Goal: Check status: Verify the current state of an ongoing process or item

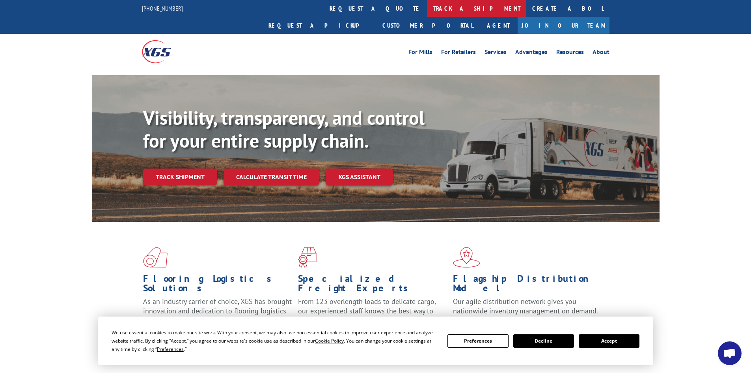
click at [428, 8] on link "track a shipment" at bounding box center [477, 8] width 99 height 17
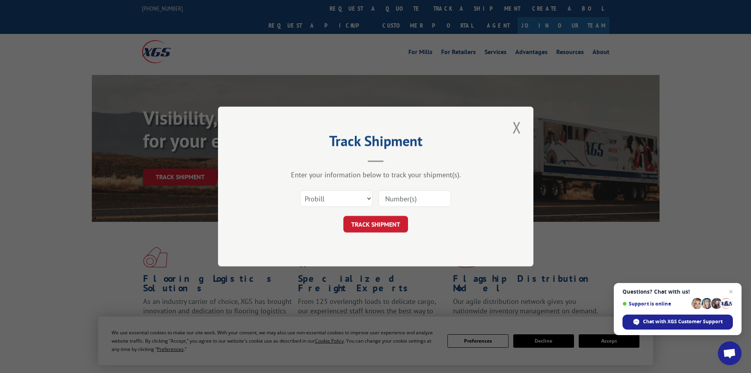
click at [394, 199] on input at bounding box center [415, 198] width 73 height 17
type input "365664"
click at [385, 226] on button "TRACK SHIPMENT" at bounding box center [376, 224] width 65 height 17
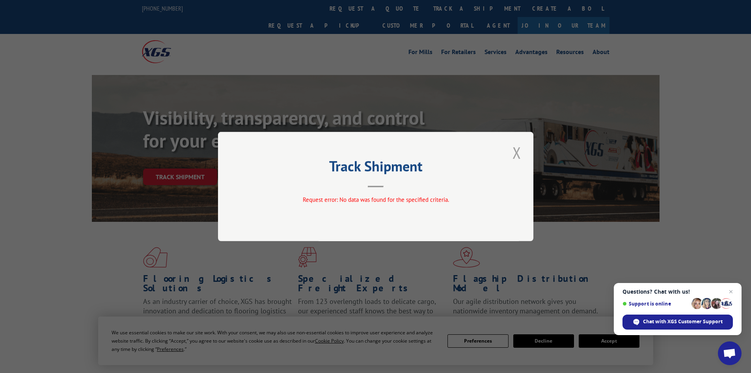
click at [515, 153] on button "Close modal" at bounding box center [516, 153] width 13 height 22
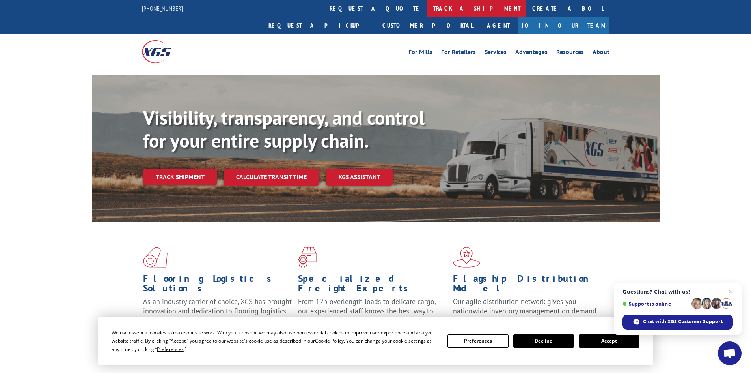
click at [428, 6] on link "track a shipment" at bounding box center [477, 8] width 99 height 17
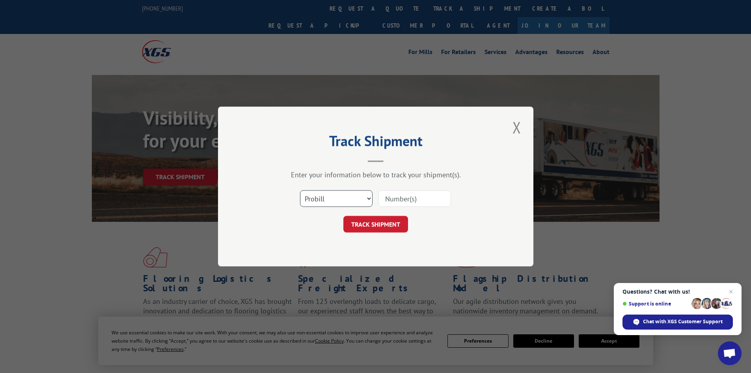
click at [368, 201] on select "Select category... Probill BOL PO" at bounding box center [336, 198] width 73 height 17
select select "bol"
click at [300, 190] on select "Select category... Probill BOL PO" at bounding box center [336, 198] width 73 height 17
click at [397, 201] on input at bounding box center [415, 198] width 73 height 17
type input "365664"
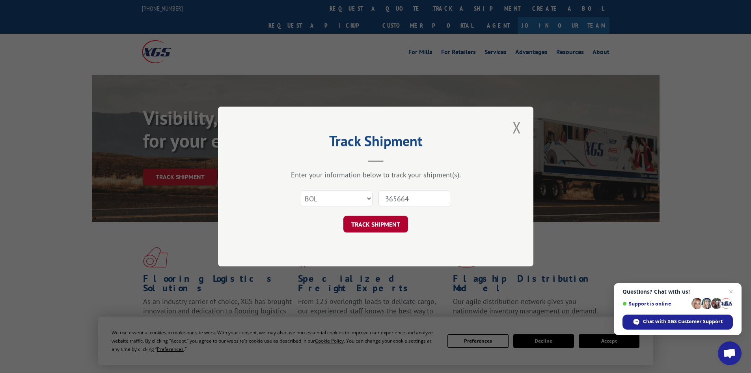
click at [385, 230] on button "TRACK SHIPMENT" at bounding box center [376, 224] width 65 height 17
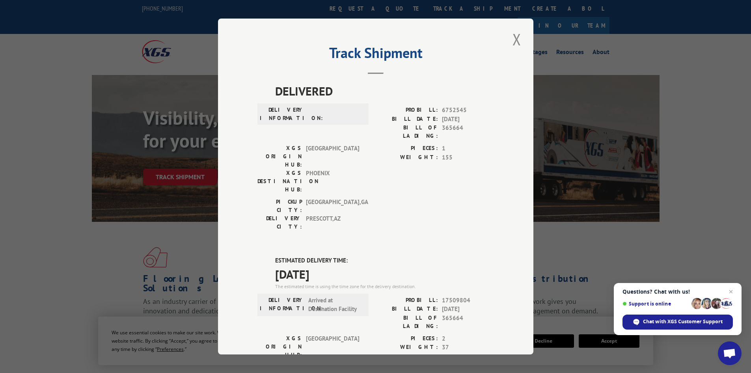
scroll to position [39, 0]
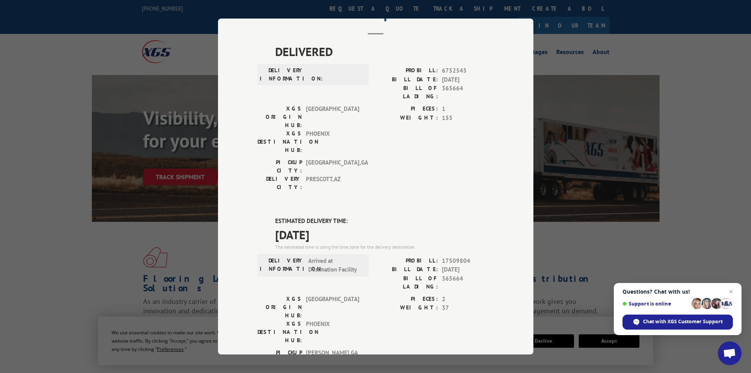
click at [724, 234] on div "Track Shipment DELIVERED DELIVERY INFORMATION: PROBILL: 6752545 BILL DATE: [DAT…" at bounding box center [375, 186] width 751 height 373
